Goal: Find specific page/section: Find specific page/section

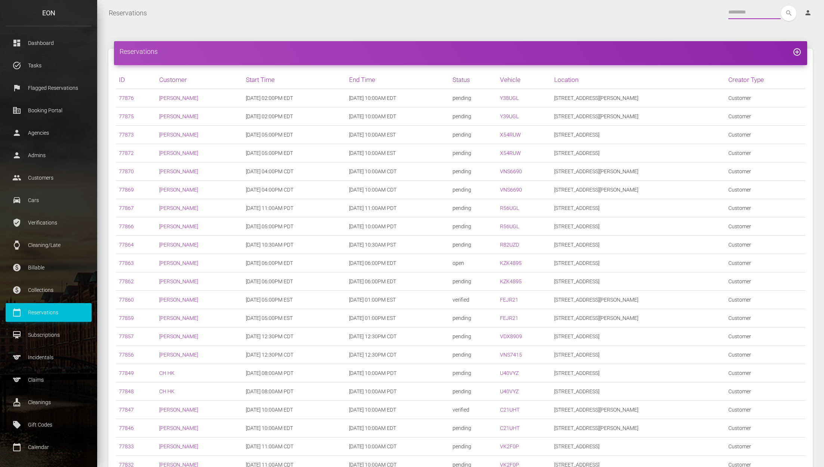
click at [780, 13] on input "text" at bounding box center [755, 12] width 52 height 13
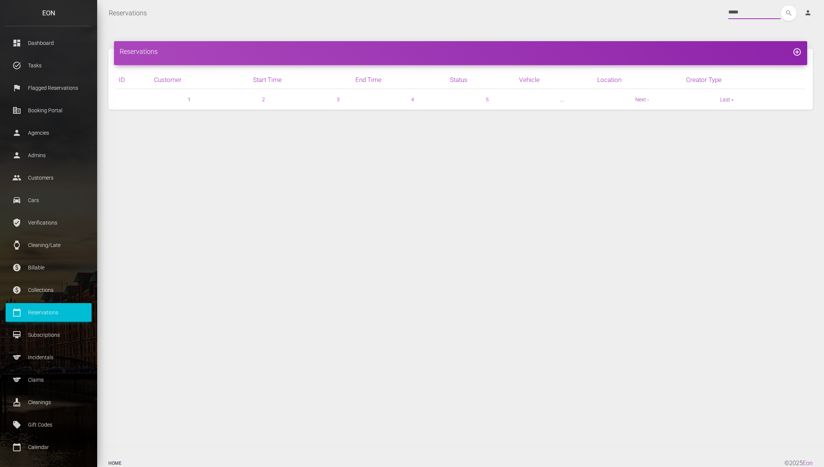
type input "*****"
click at [781, 6] on button "search" at bounding box center [788, 13] width 15 height 15
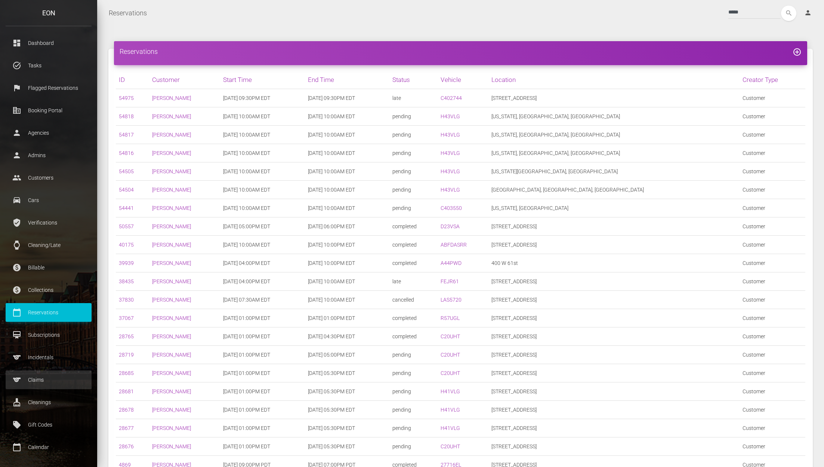
click at [40, 382] on p "Claims" at bounding box center [48, 379] width 75 height 11
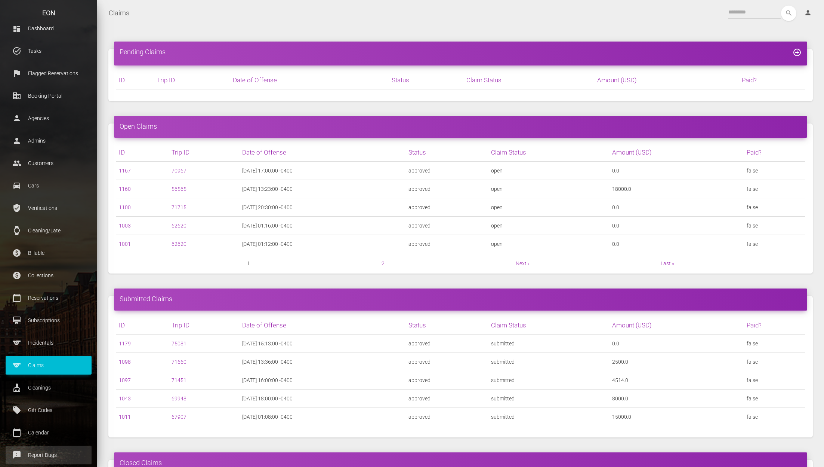
scroll to position [13, 0]
click at [408, 289] on div "Submitted Claims" at bounding box center [461, 299] width 694 height 22
click at [382, 263] on link "2" at bounding box center [383, 263] width 3 height 6
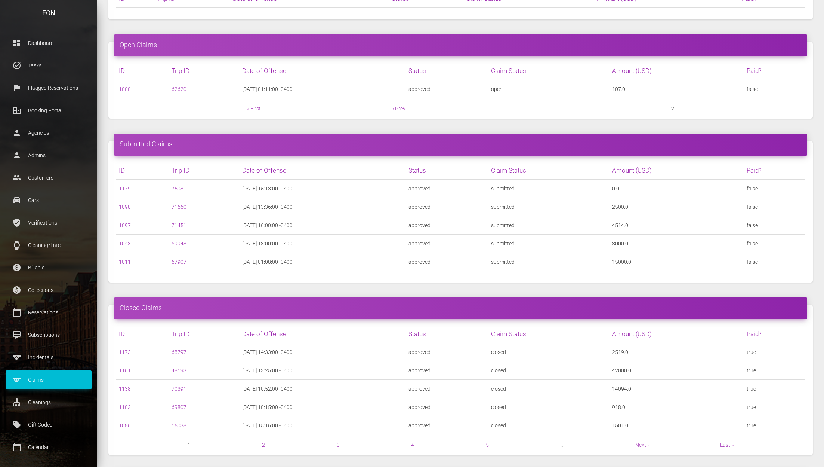
scroll to position [83, 0]
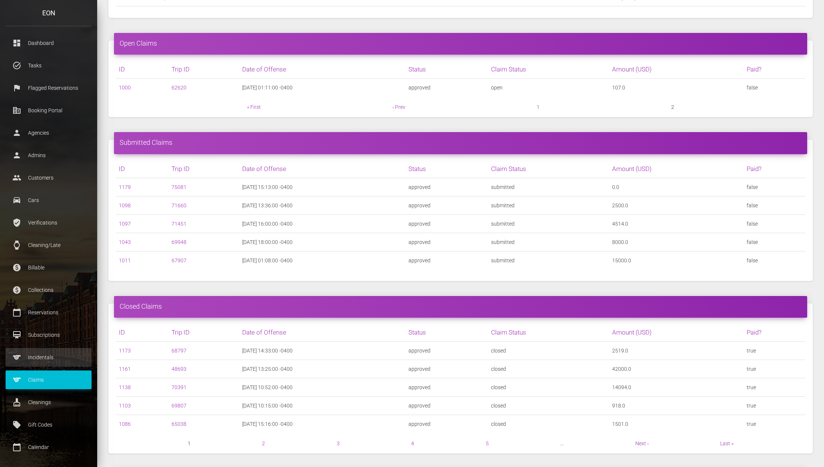
click at [48, 352] on p "Incidentals" at bounding box center [48, 356] width 75 height 11
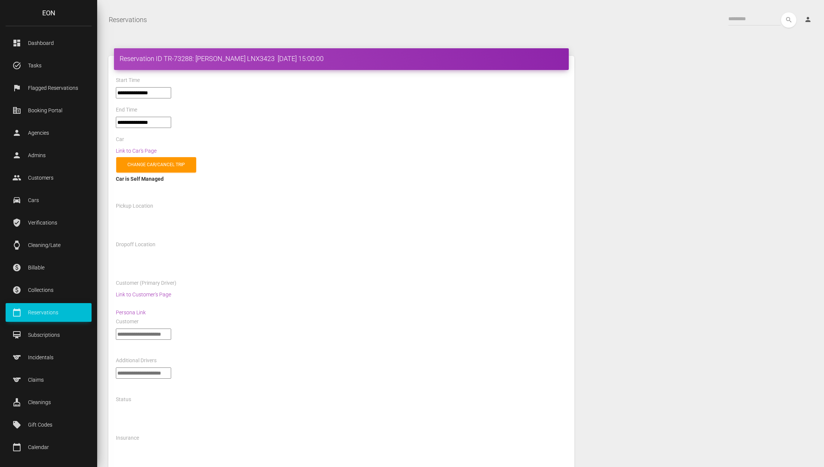
select select "*****"
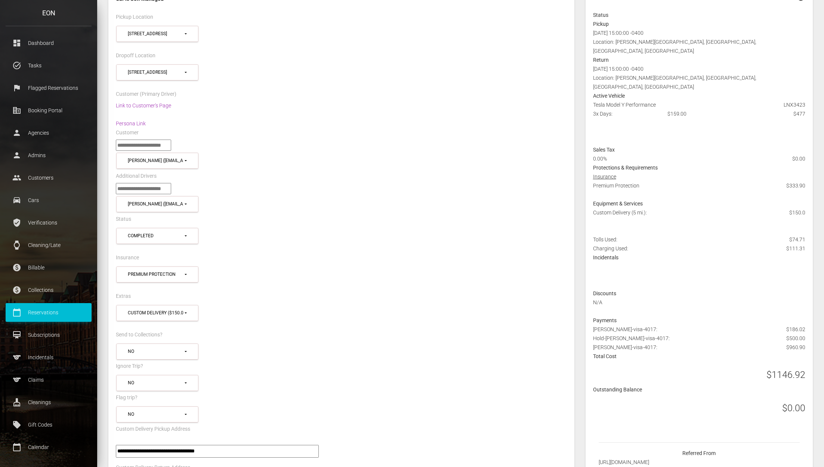
scroll to position [201, 0]
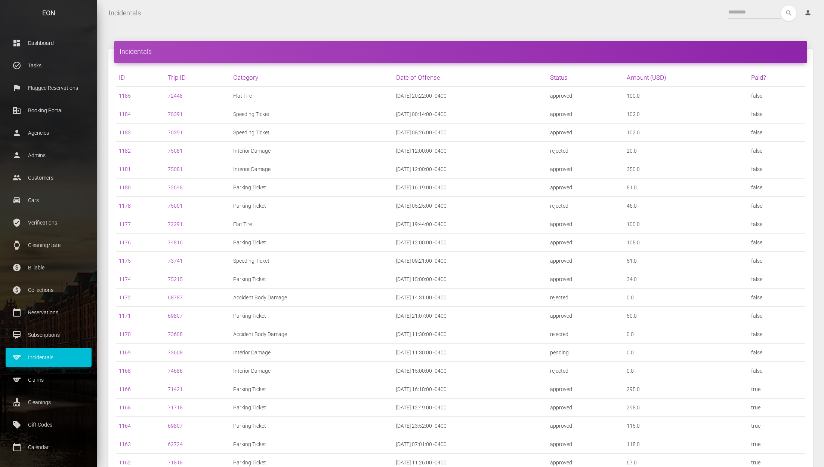
scroll to position [446, 0]
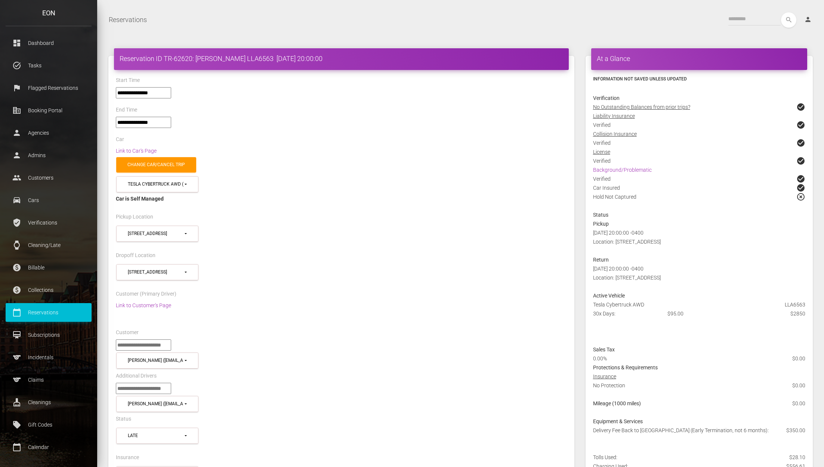
select select "****"
click at [187, 58] on h4 "Reservation ID TR-62620: Mosaad Alomar LLA6563 2025-06-22 20:00:00" at bounding box center [342, 58] width 444 height 9
copy h4 "62620"
click at [44, 374] on p "Claims" at bounding box center [48, 379] width 75 height 11
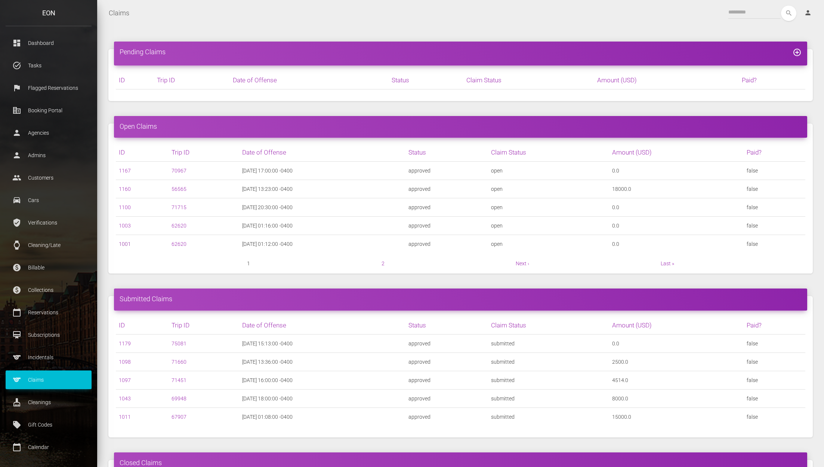
click at [128, 241] on link "1001" at bounding box center [125, 244] width 12 height 6
